Goal: Task Accomplishment & Management: Manage account settings

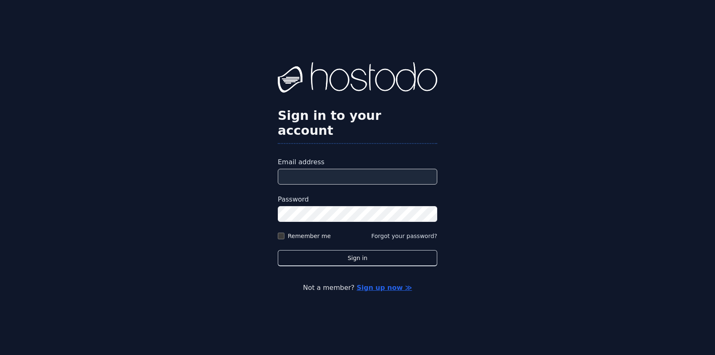
click at [385, 174] on input "Email address" at bounding box center [357, 177] width 159 height 16
type input "**********"
click at [335, 262] on div "**********" at bounding box center [357, 177] width 715 height 355
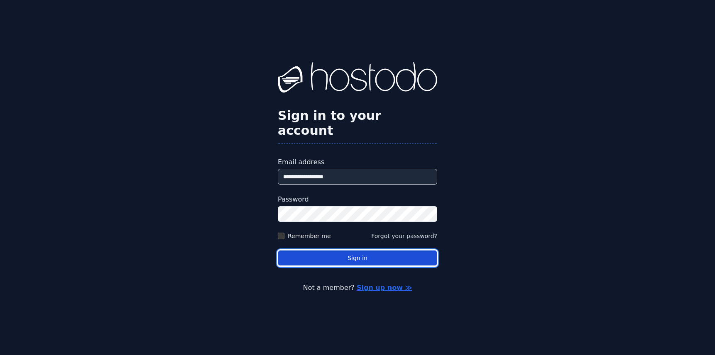
click at [337, 255] on button "Sign in" at bounding box center [357, 258] width 159 height 16
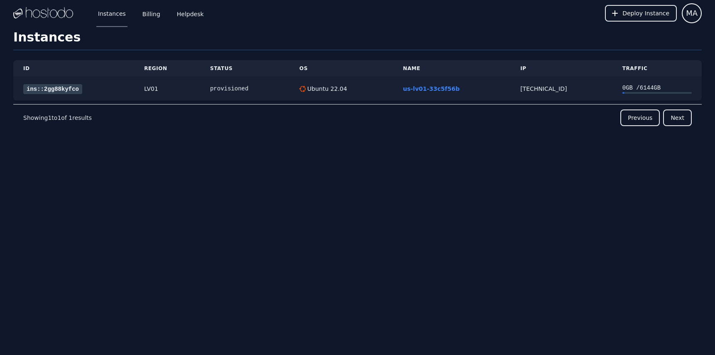
click at [59, 88] on link "ins::2gg88kyfco" at bounding box center [52, 89] width 59 height 10
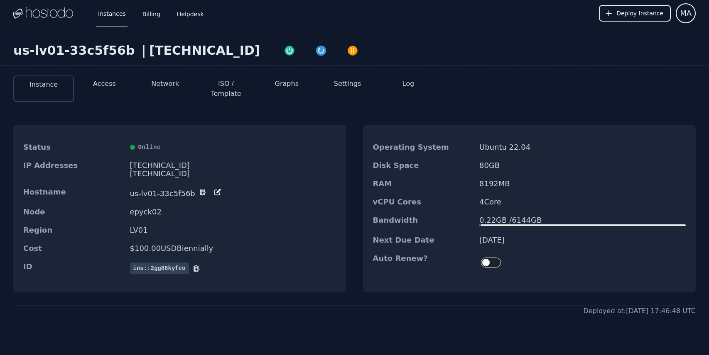
click at [102, 82] on button "Access" at bounding box center [104, 84] width 23 height 10
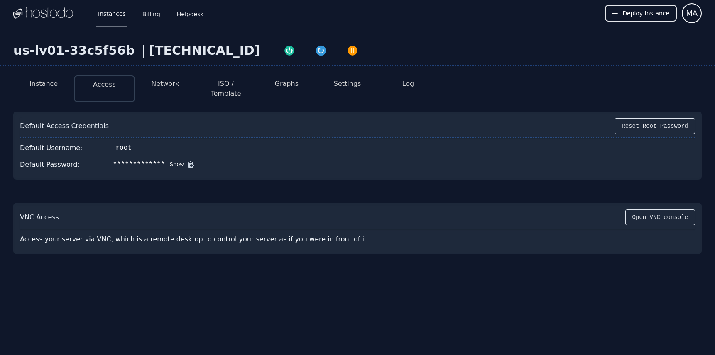
click at [169, 82] on button "Network" at bounding box center [165, 84] width 28 height 10
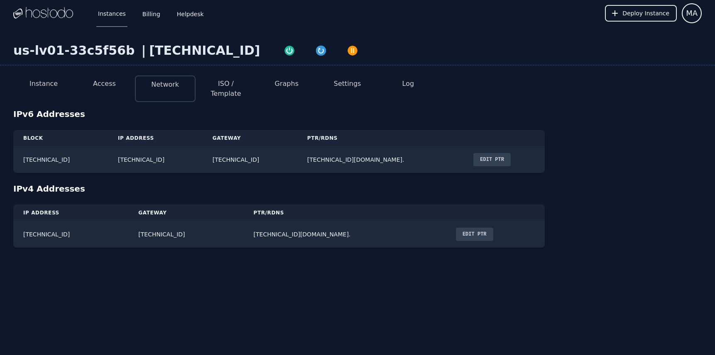
click at [226, 84] on button "ISO / Template" at bounding box center [225, 89] width 47 height 20
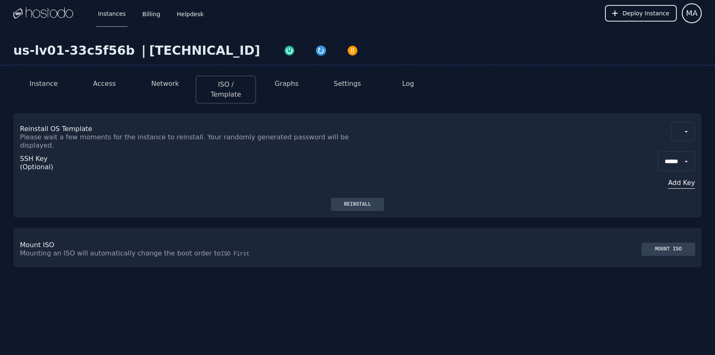
click at [287, 85] on button "Graphs" at bounding box center [287, 84] width 24 height 10
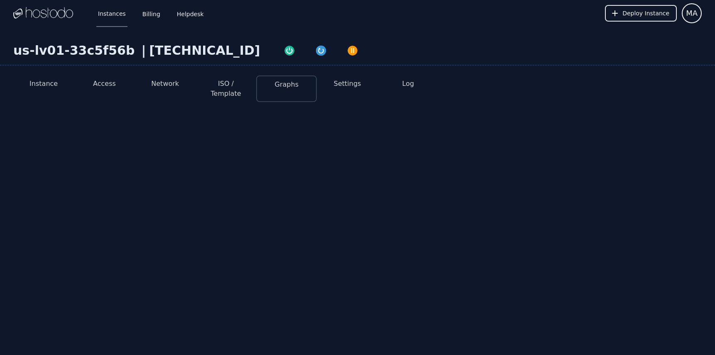
select select "***"
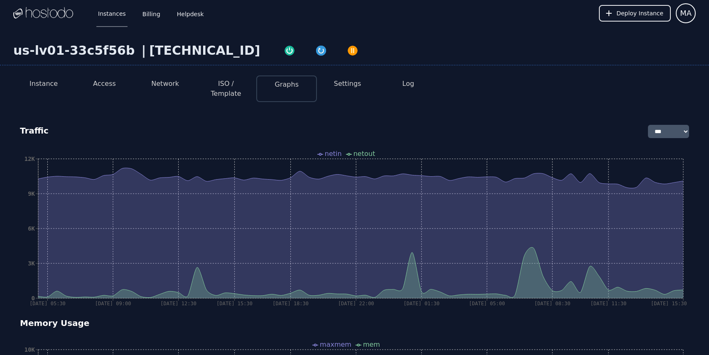
click at [354, 83] on button "Settings" at bounding box center [347, 84] width 27 height 10
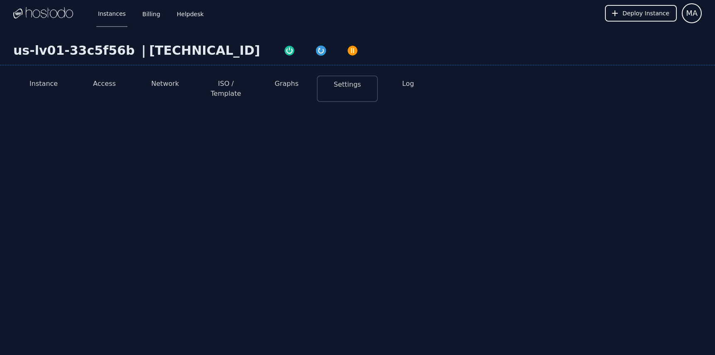
select select "***"
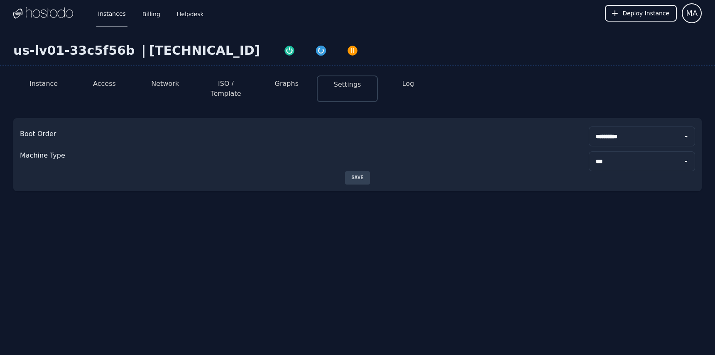
click at [409, 84] on button "Log" at bounding box center [408, 84] width 12 height 10
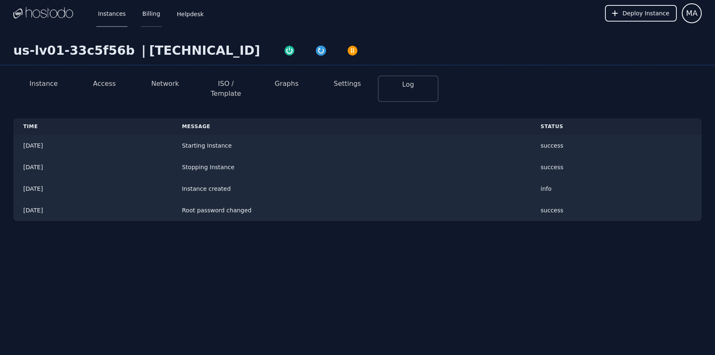
click at [143, 16] on link "Billing" at bounding box center [151, 13] width 21 height 27
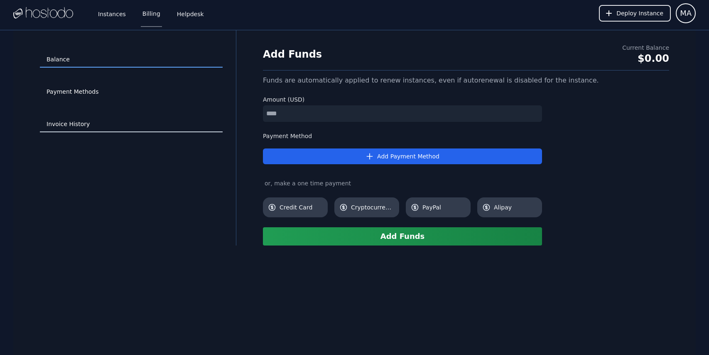
click at [66, 124] on link "Invoice History" at bounding box center [131, 125] width 183 height 16
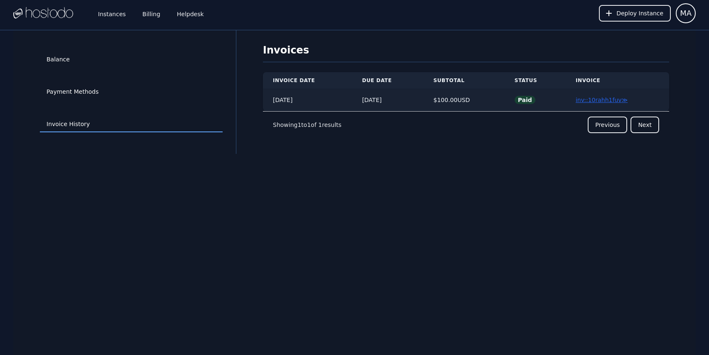
click at [605, 100] on link "inv::10rahh1fuv ≫" at bounding box center [602, 100] width 52 height 7
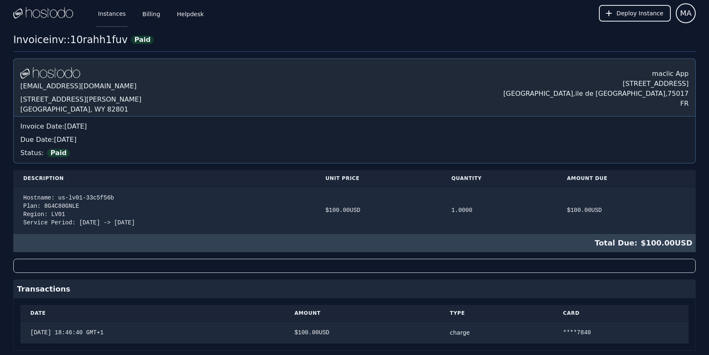
click at [120, 14] on link "Instances" at bounding box center [111, 13] width 31 height 27
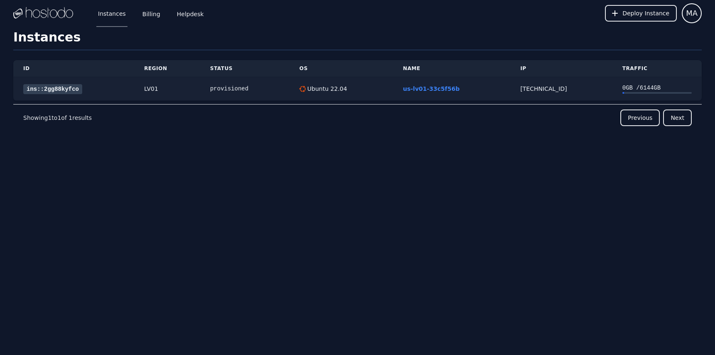
click at [49, 90] on link "ins::2gg88kyfco" at bounding box center [52, 89] width 59 height 10
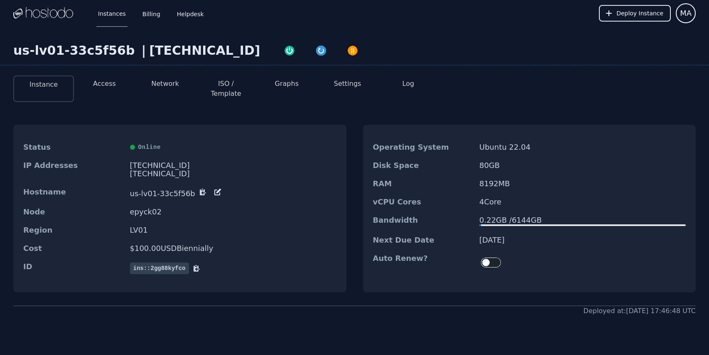
click at [492, 198] on dd "4 Core" at bounding box center [582, 202] width 206 height 8
click at [373, 198] on dt "vCPU Cores" at bounding box center [423, 202] width 100 height 8
drag, startPoint x: 375, startPoint y: 194, endPoint x: 424, endPoint y: 194, distance: 49.4
click at [424, 198] on dt "vCPU Cores" at bounding box center [423, 202] width 100 height 8
click at [519, 180] on dd "8192 MB" at bounding box center [582, 184] width 206 height 8
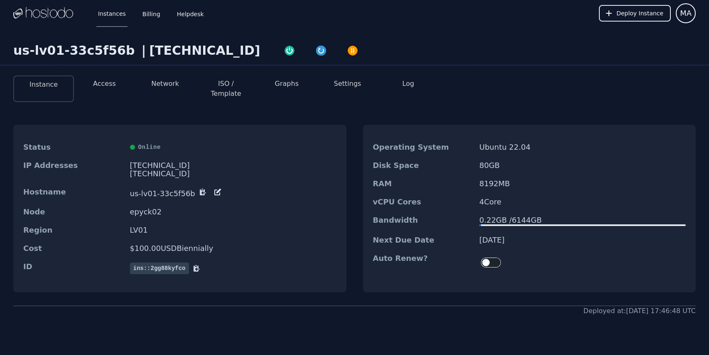
click at [519, 180] on dd "8192 MB" at bounding box center [582, 184] width 206 height 8
